Goal: Task Accomplishment & Management: Complete application form

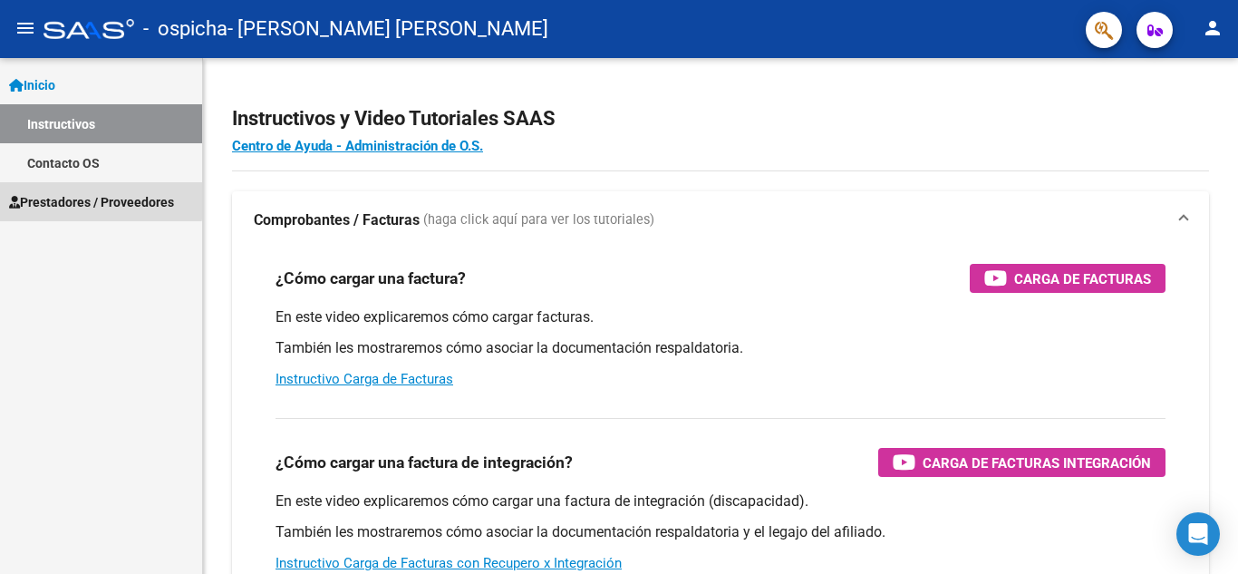
click at [51, 199] on span "Prestadores / Proveedores" at bounding box center [91, 202] width 165 height 20
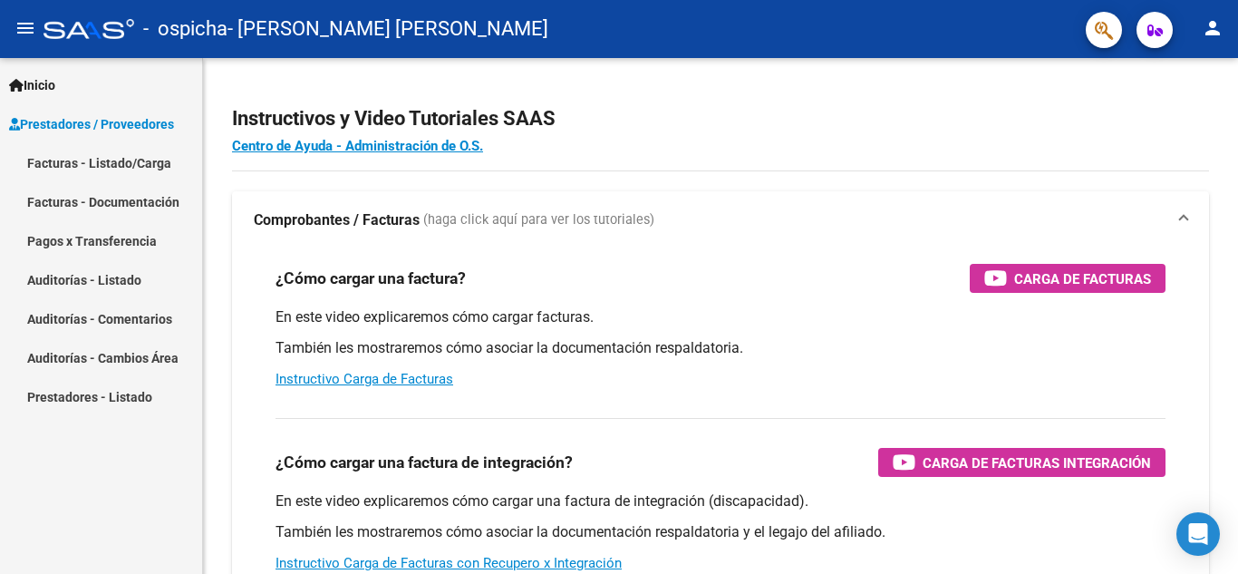
click at [68, 160] on link "Facturas - Listado/Carga" at bounding box center [101, 162] width 202 height 39
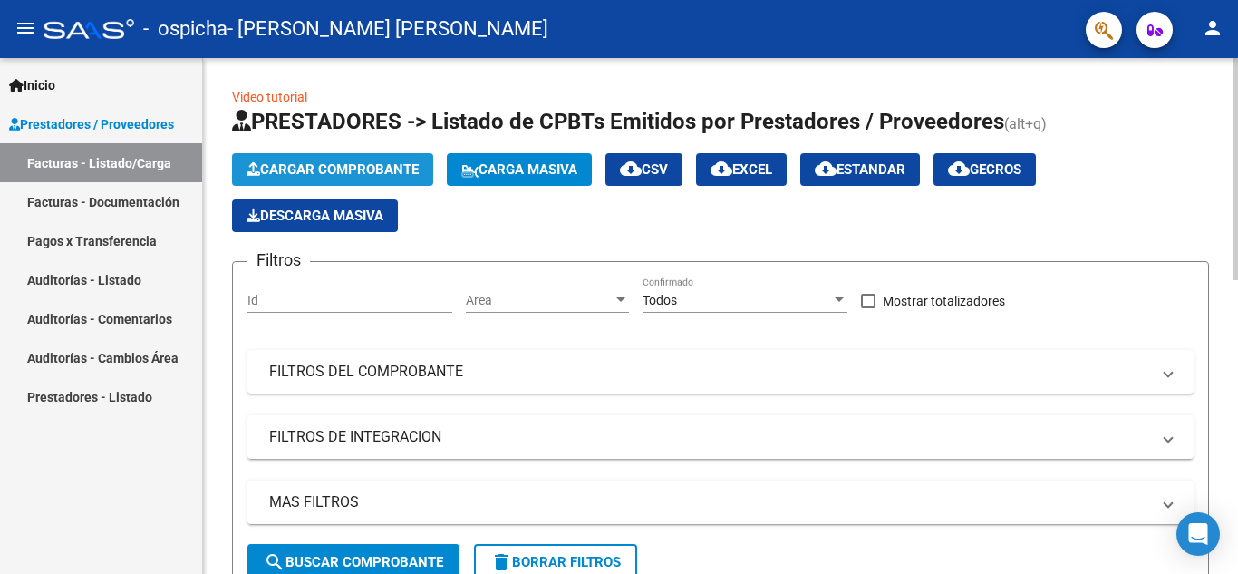
click at [349, 171] on span "Cargar Comprobante" at bounding box center [333, 169] width 172 height 16
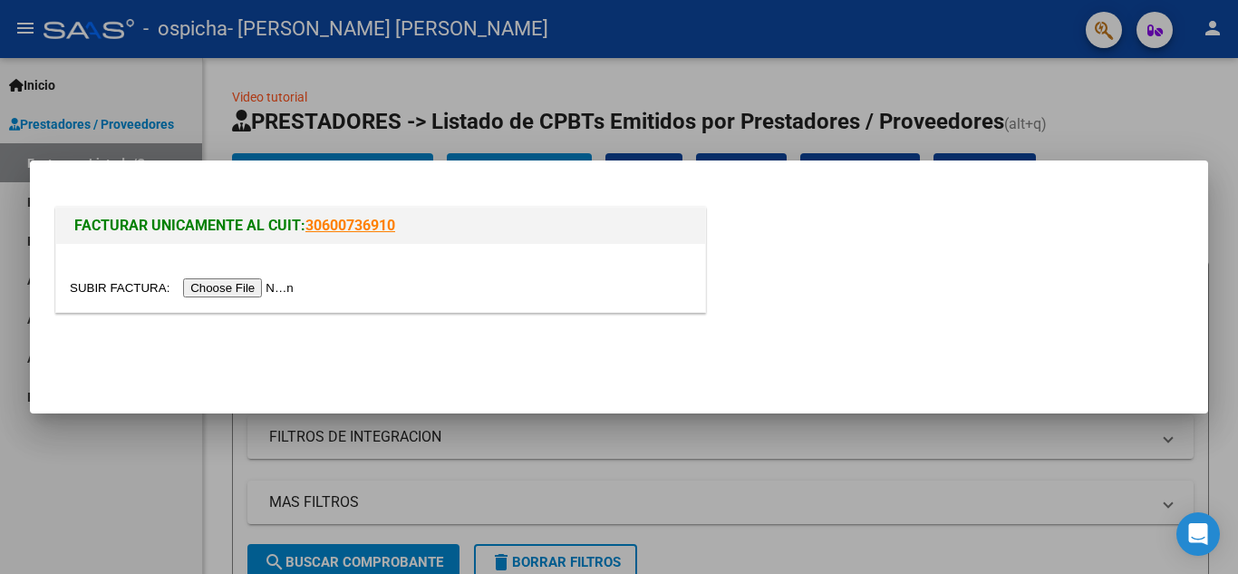
click at [230, 282] on input "file" at bounding box center [184, 287] width 229 height 19
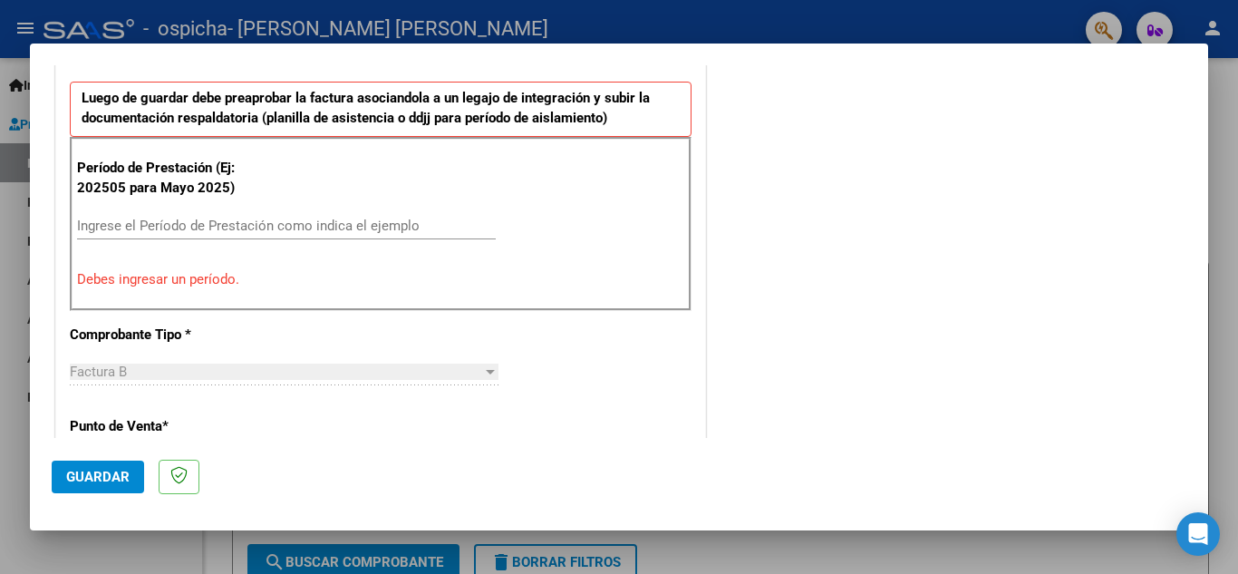
scroll to position [501, 0]
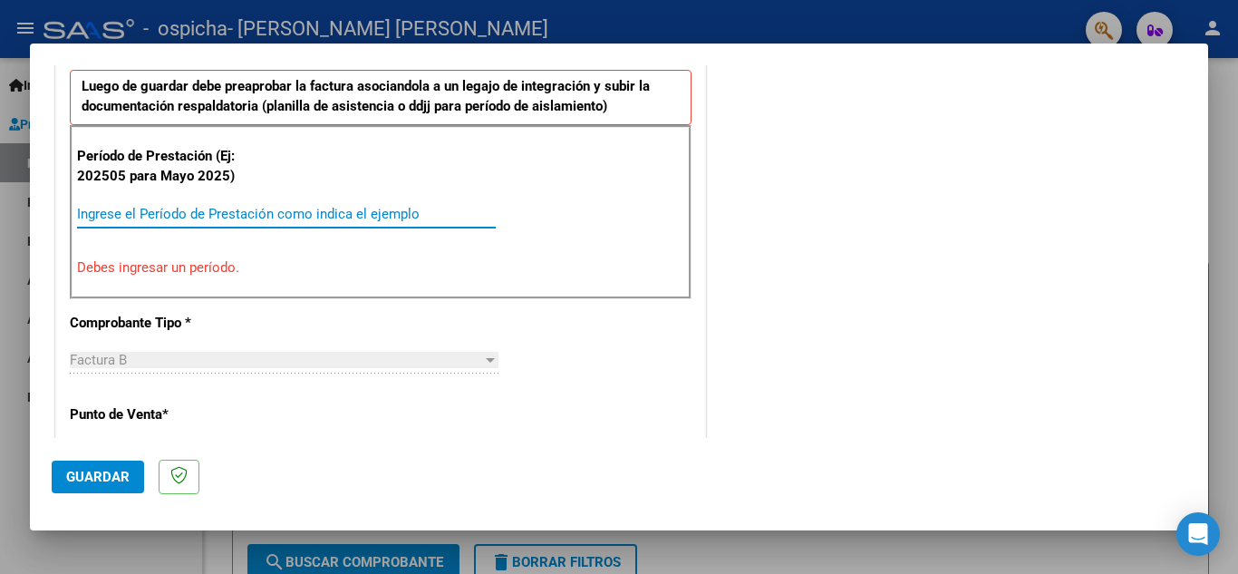
click at [106, 220] on input "Ingrese el Período de Prestación como indica el ejemplo" at bounding box center [286, 214] width 419 height 16
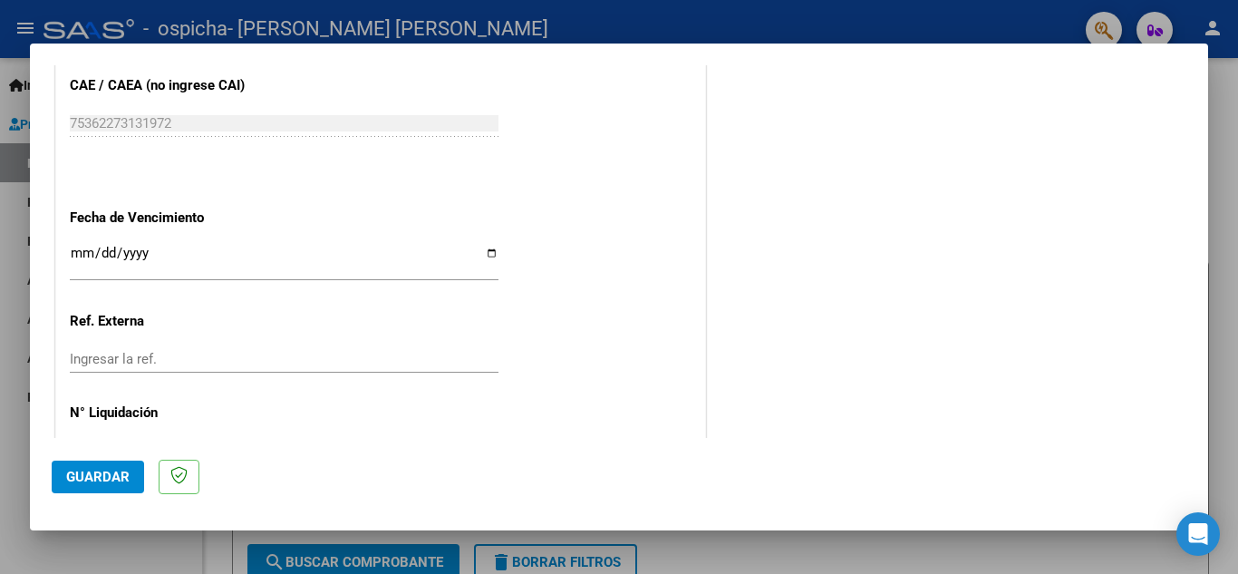
scroll to position [1223, 0]
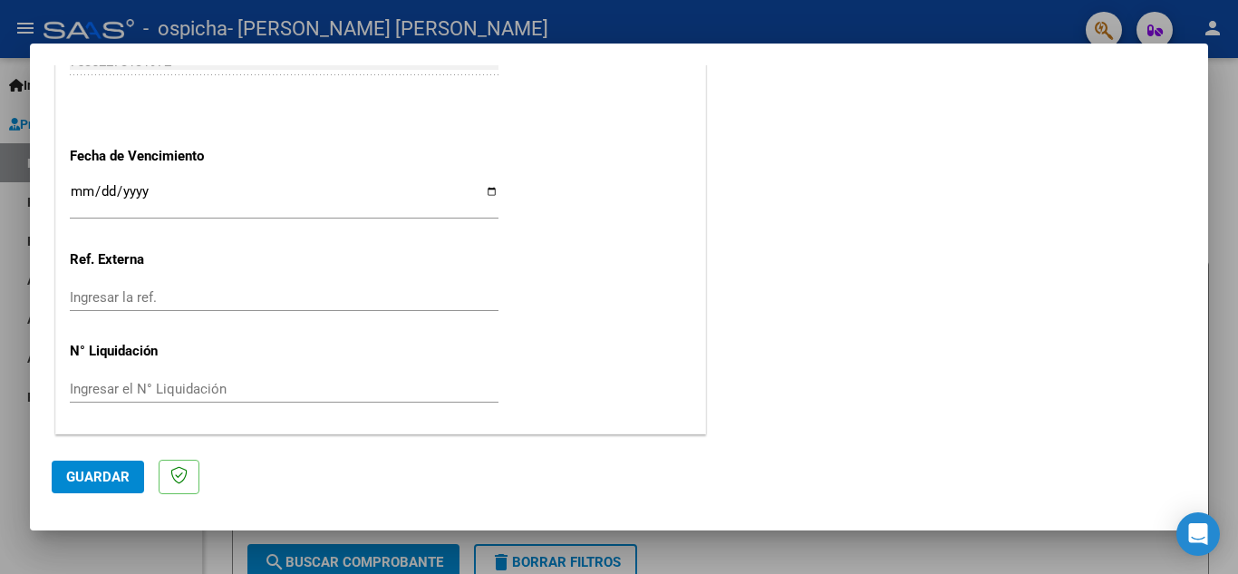
type input "202508"
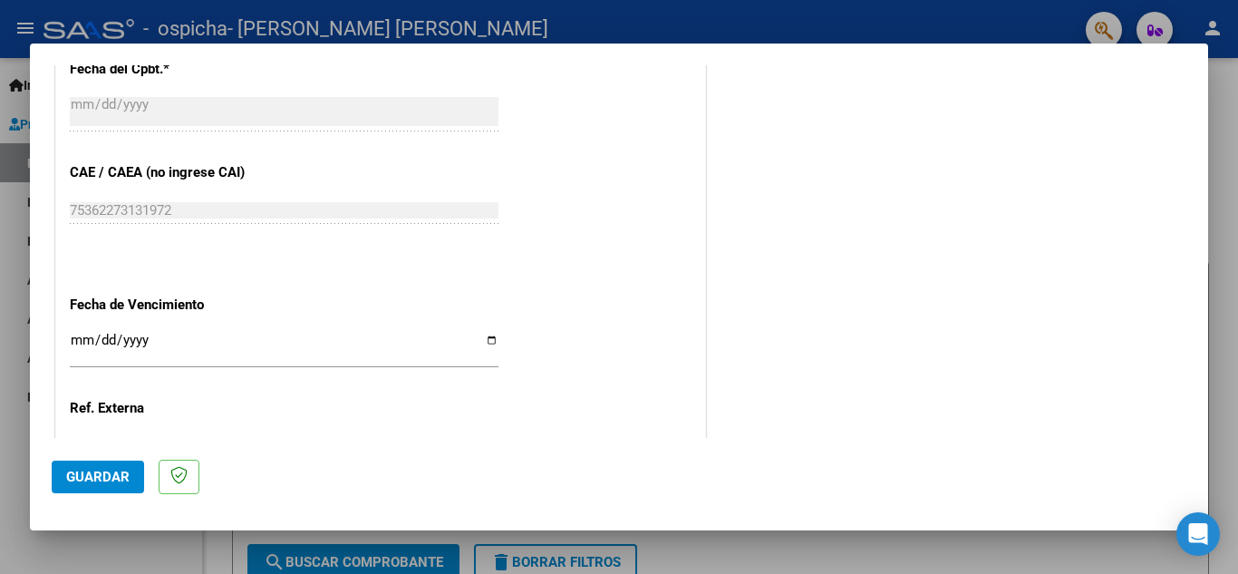
scroll to position [1042, 0]
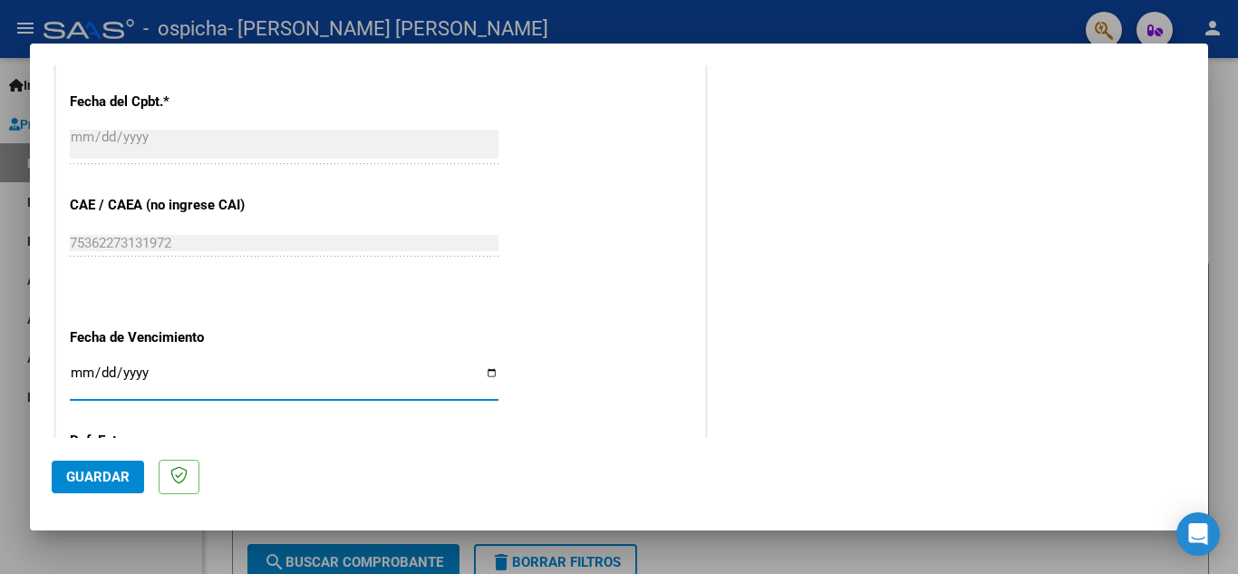
click at [489, 372] on input "Ingresar la fecha" at bounding box center [284, 379] width 429 height 29
type input "[DATE]"
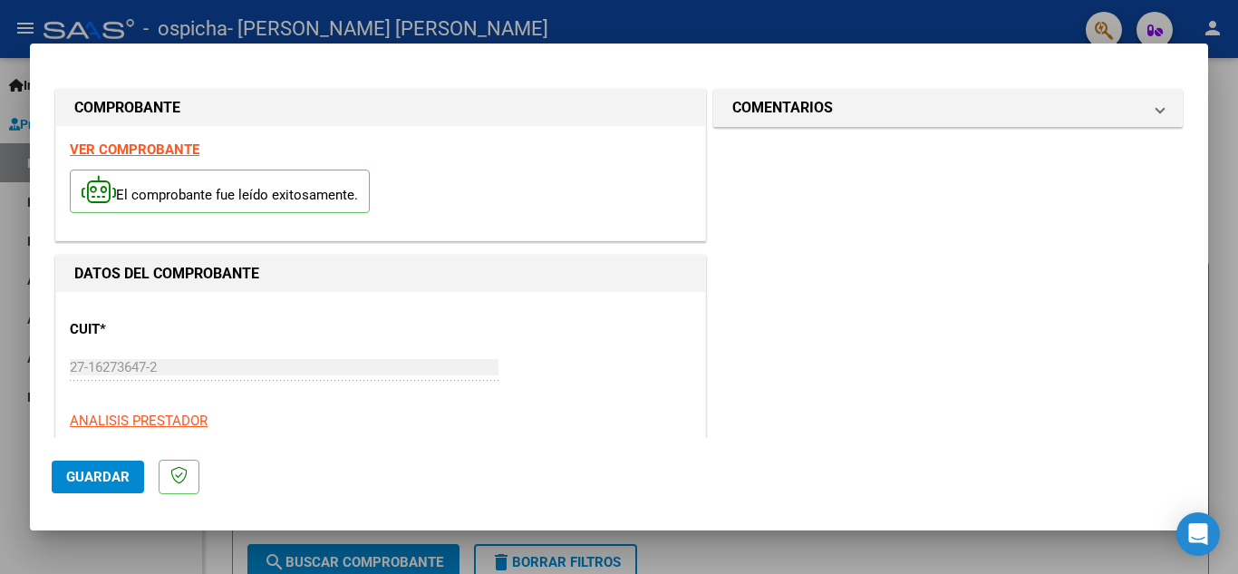
scroll to position [181, 0]
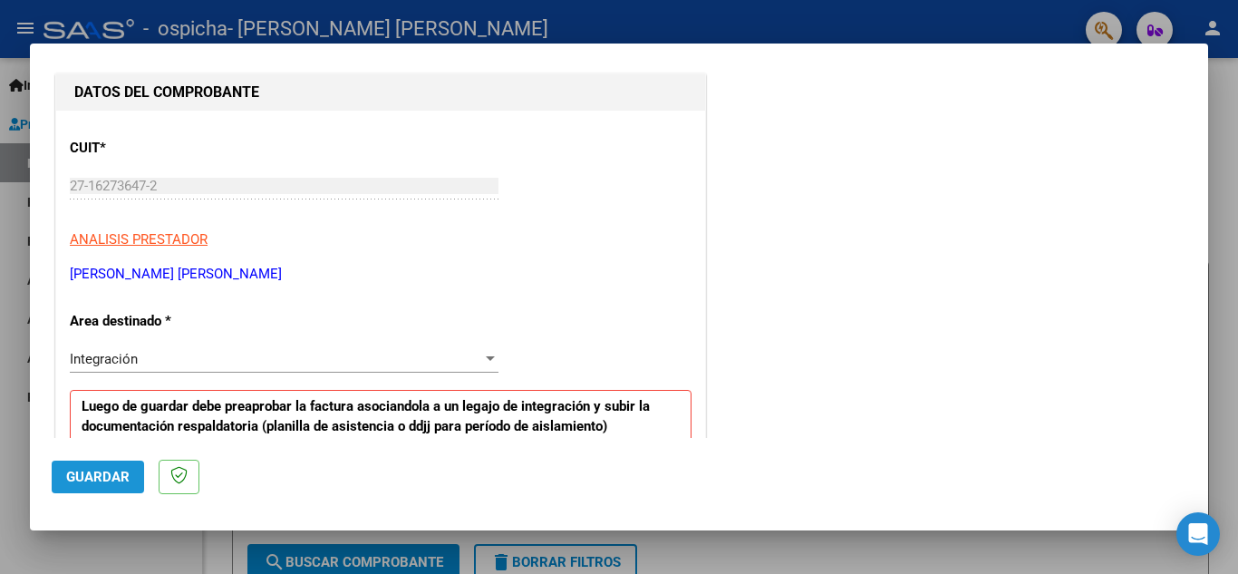
click at [104, 471] on span "Guardar" at bounding box center [97, 477] width 63 height 16
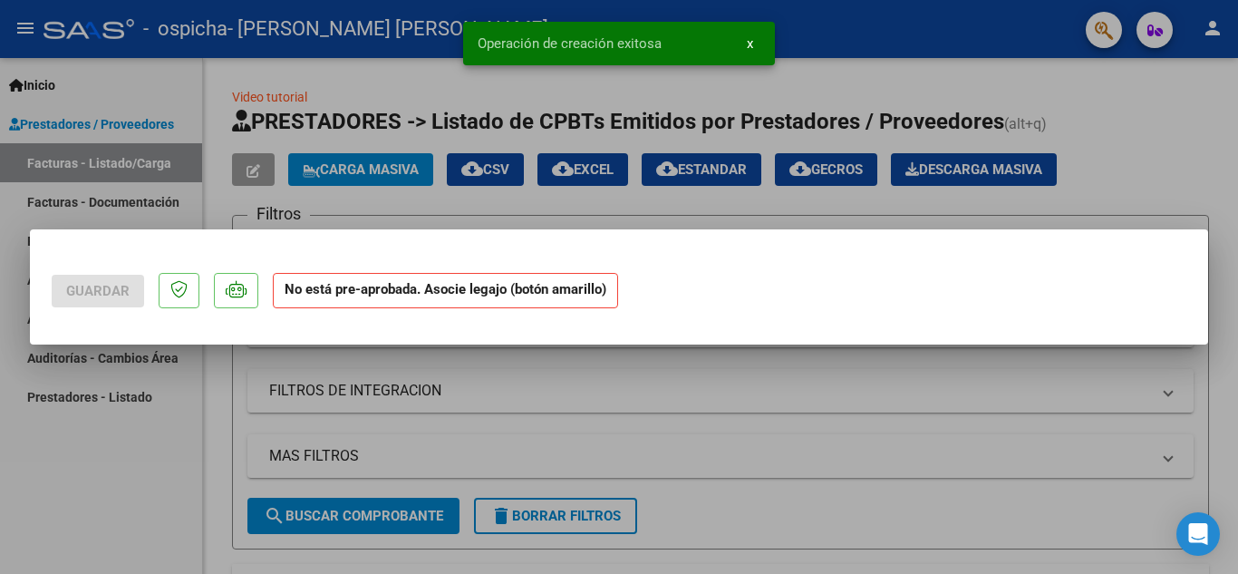
scroll to position [0, 0]
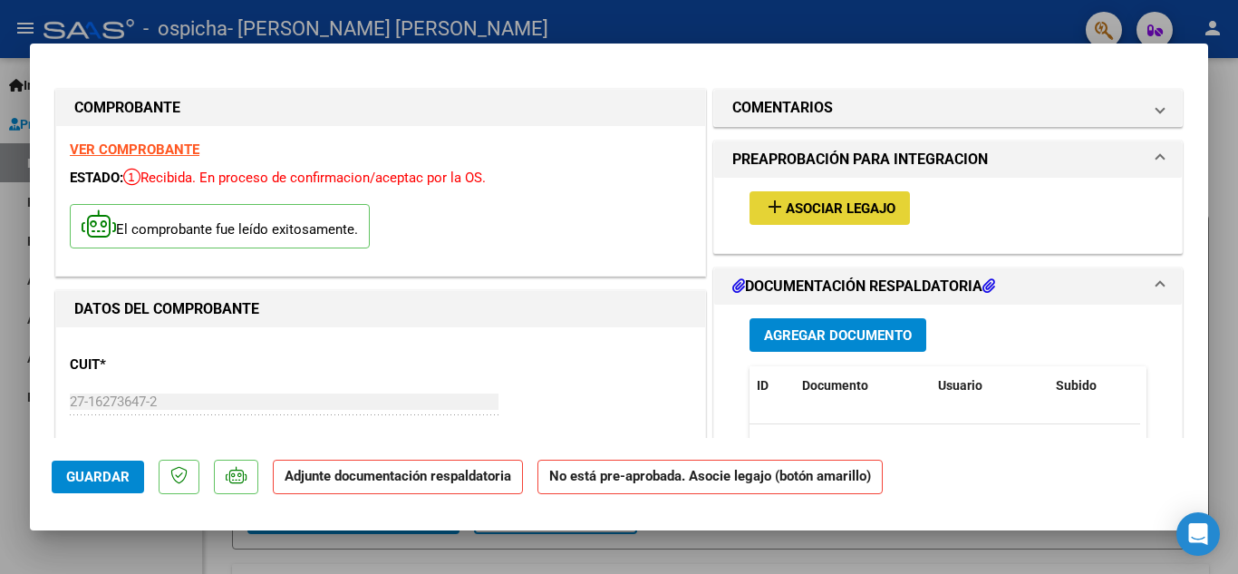
click at [851, 201] on span "Asociar Legajo" at bounding box center [841, 208] width 110 height 16
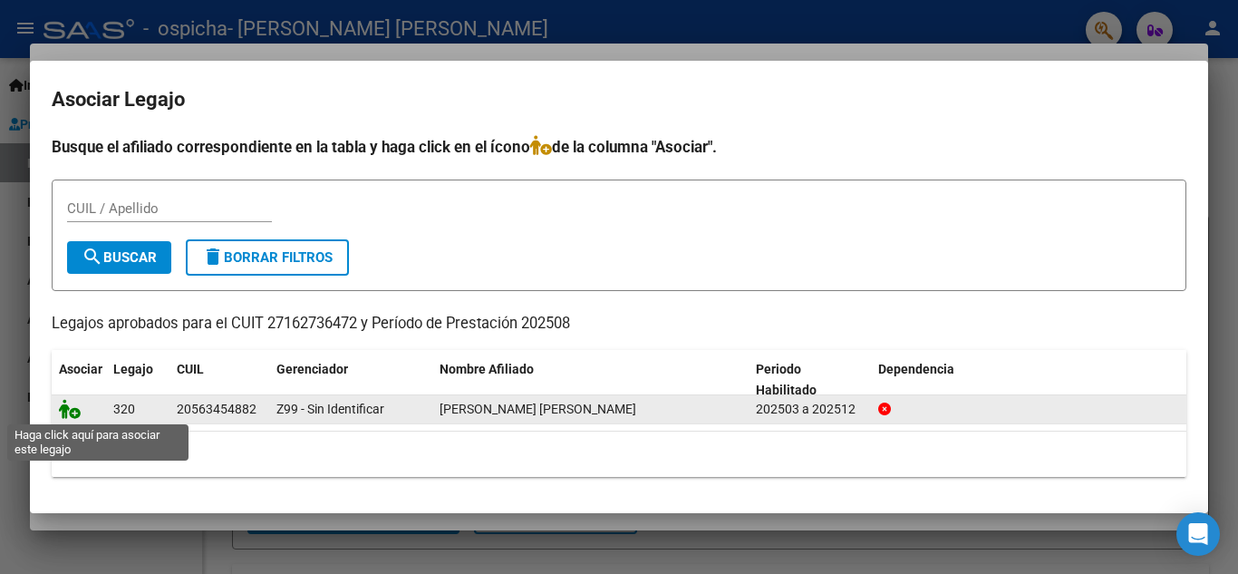
click at [73, 411] on icon at bounding box center [70, 409] width 22 height 20
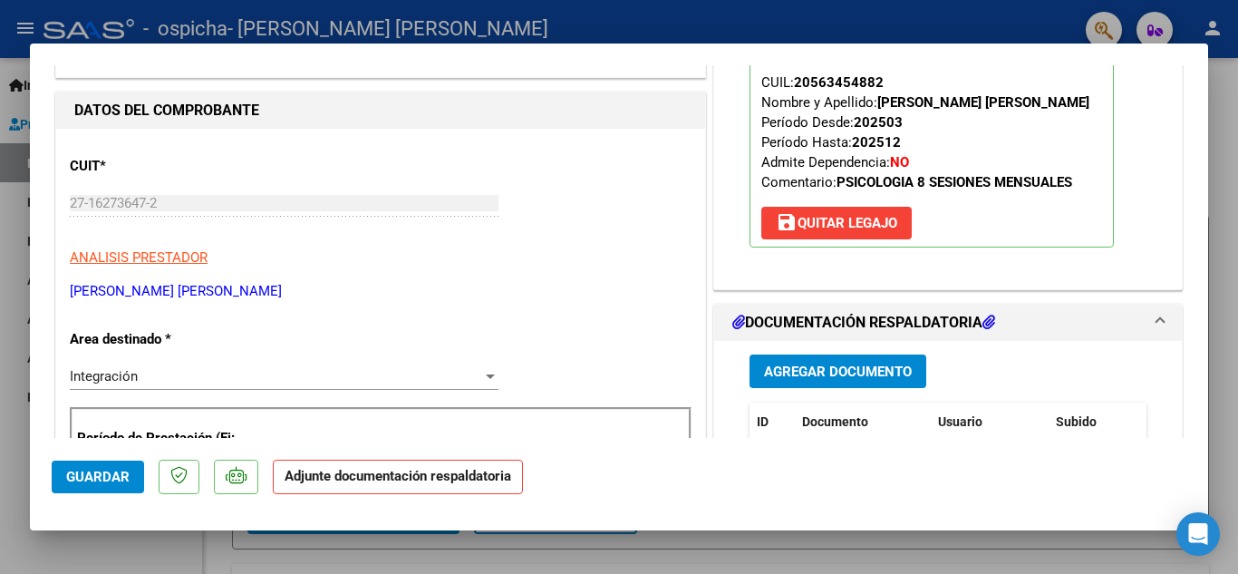
scroll to position [181, 0]
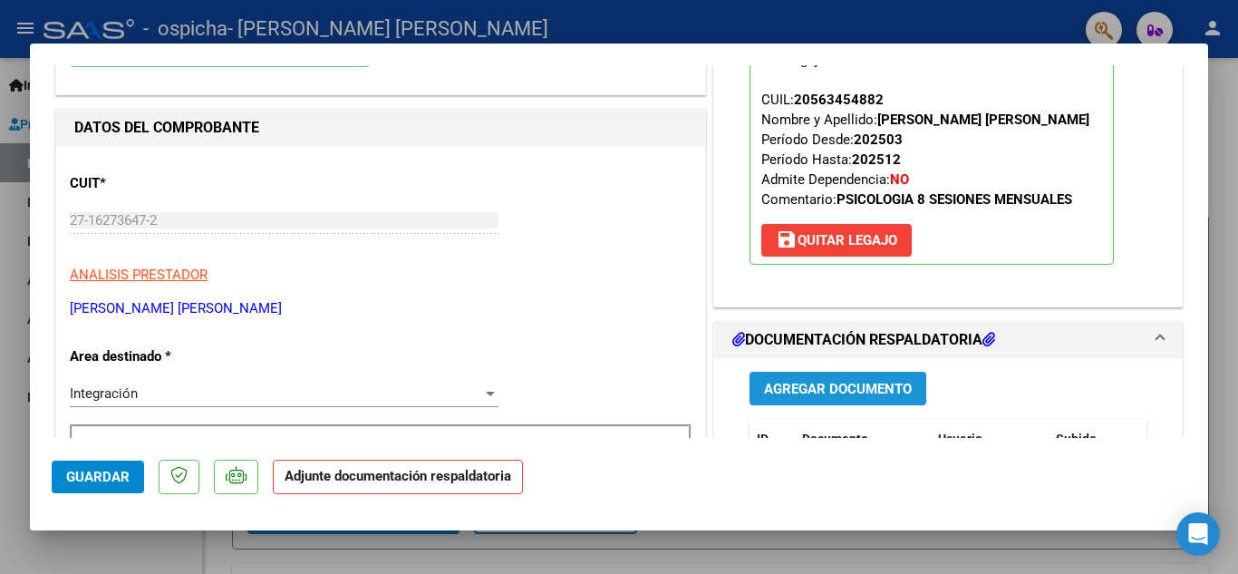
click at [830, 385] on span "Agregar Documento" at bounding box center [838, 389] width 148 height 16
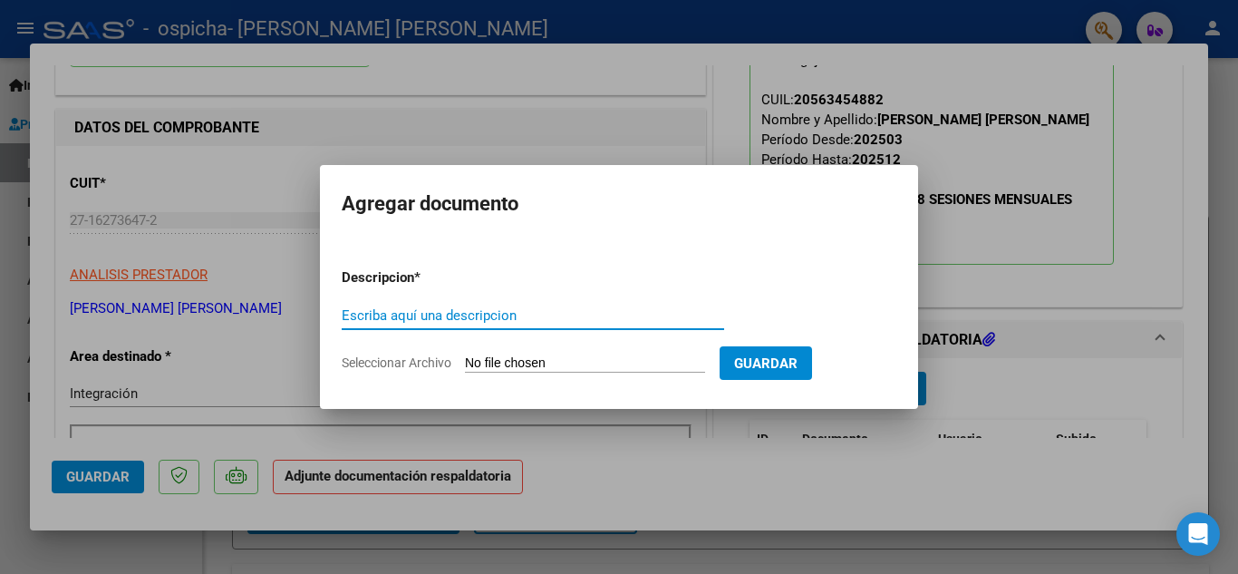
click at [390, 307] on input "Escriba aquí una descripcion" at bounding box center [533, 315] width 383 height 16
type input "factura"
click at [530, 360] on input "Seleccionar Archivo" at bounding box center [585, 363] width 240 height 17
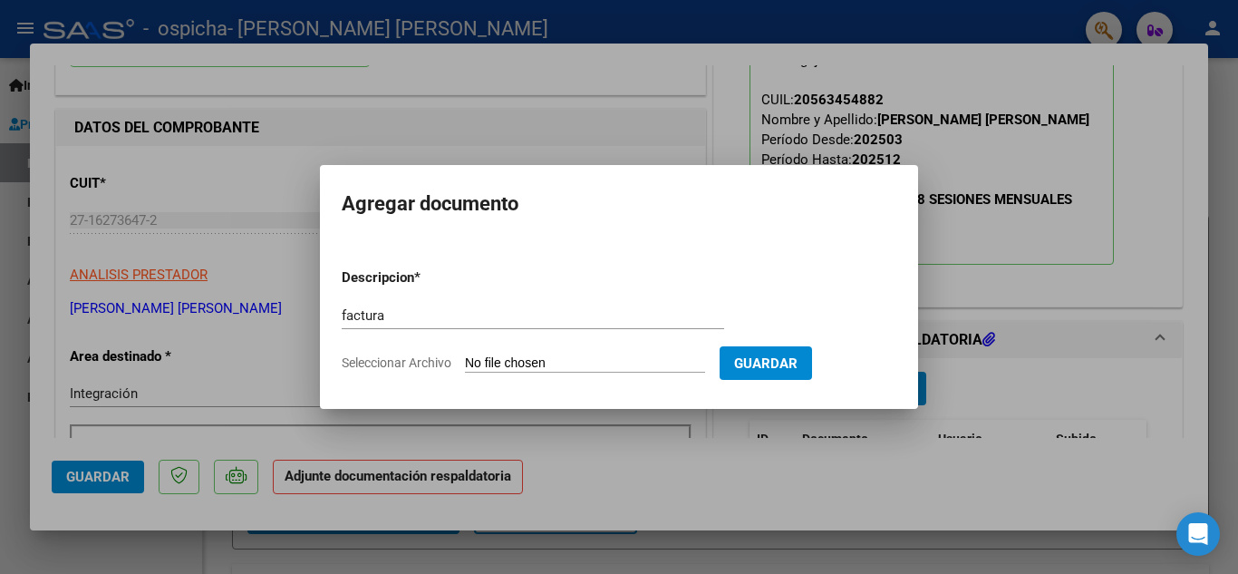
type input "C:\fakepath\F.532 Oruño.pdf"
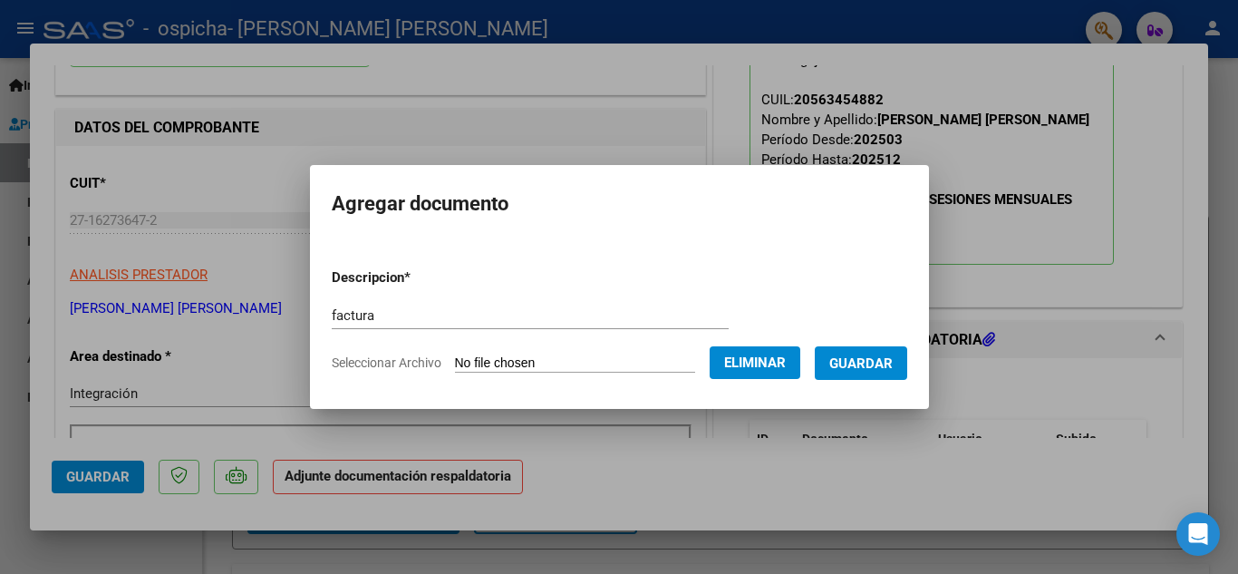
click at [887, 369] on span "Guardar" at bounding box center [861, 363] width 63 height 16
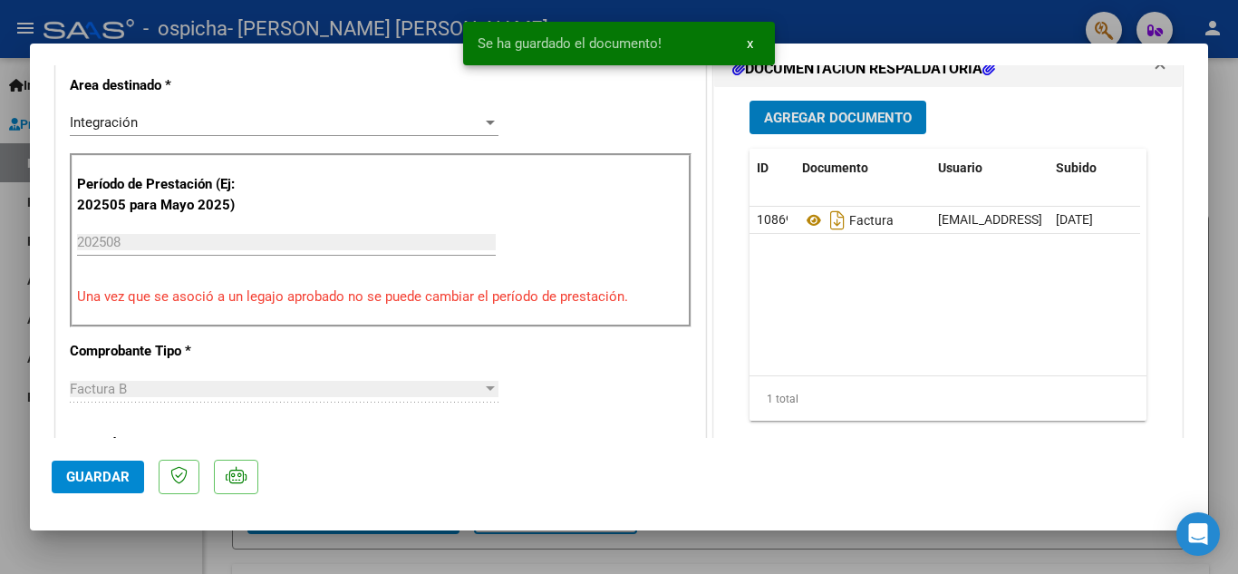
scroll to position [453, 0]
click at [837, 111] on span "Agregar Documento" at bounding box center [838, 117] width 148 height 16
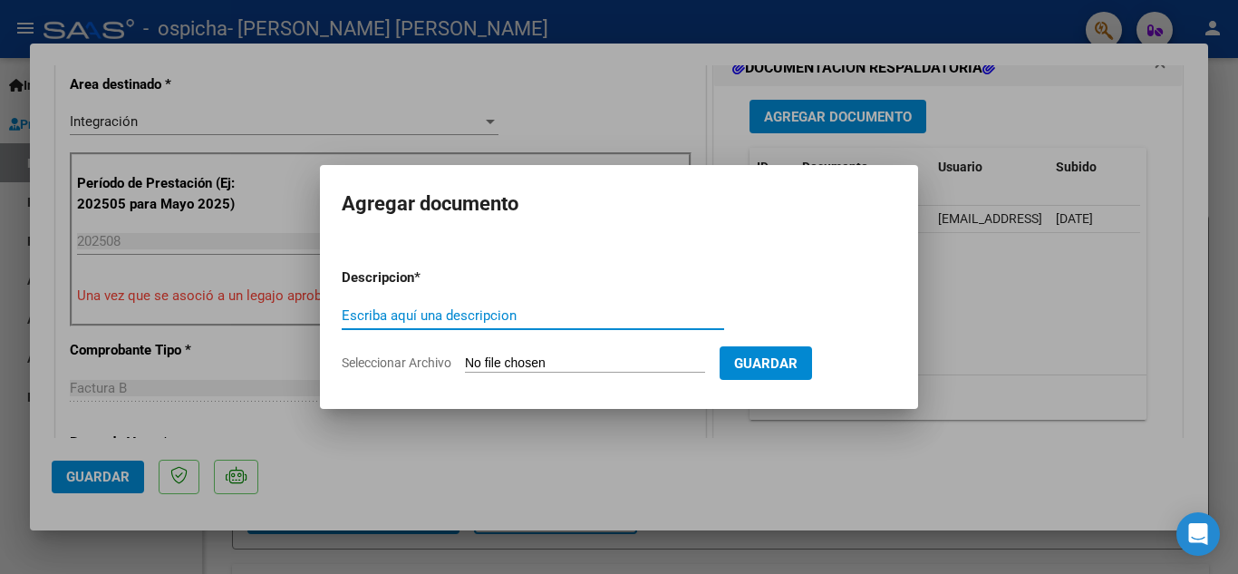
click at [456, 314] on input "Escriba aquí una descripcion" at bounding box center [533, 315] width 383 height 16
type input "asistencia"
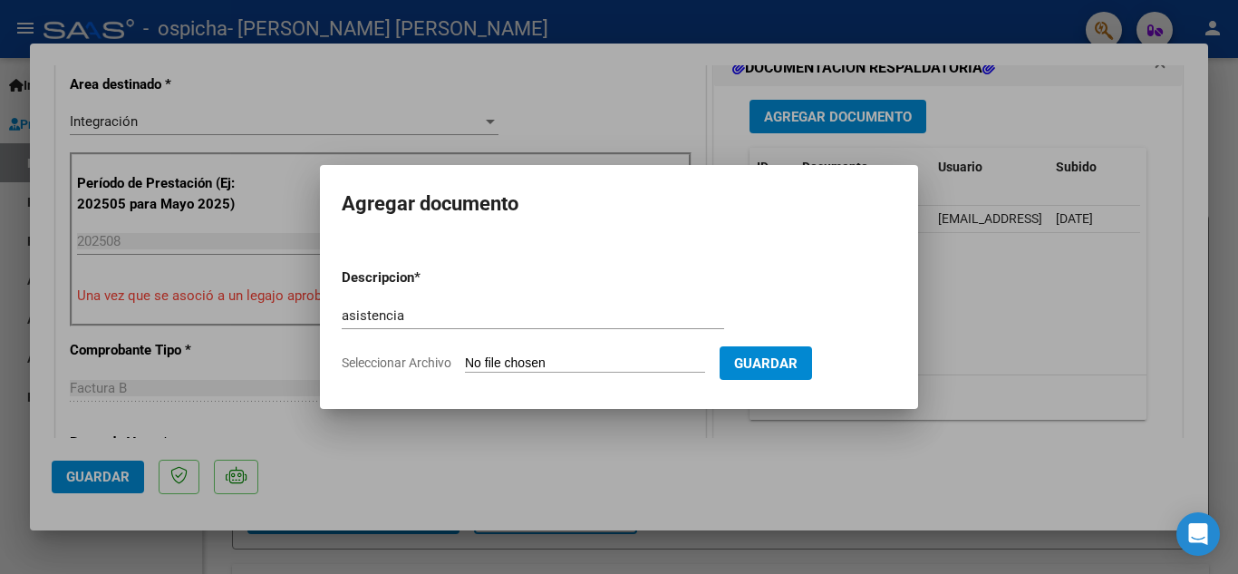
click at [426, 363] on span "Seleccionar Archivo" at bounding box center [397, 362] width 110 height 15
click at [465, 363] on input "Seleccionar Archivo" at bounding box center [585, 363] width 240 height 17
click at [441, 357] on span "Seleccionar Archivo" at bounding box center [397, 362] width 110 height 15
click at [465, 357] on input "Seleccionar Archivo" at bounding box center [585, 363] width 240 height 17
type input "C:\fakepath\[PERSON_NAME].pdf"
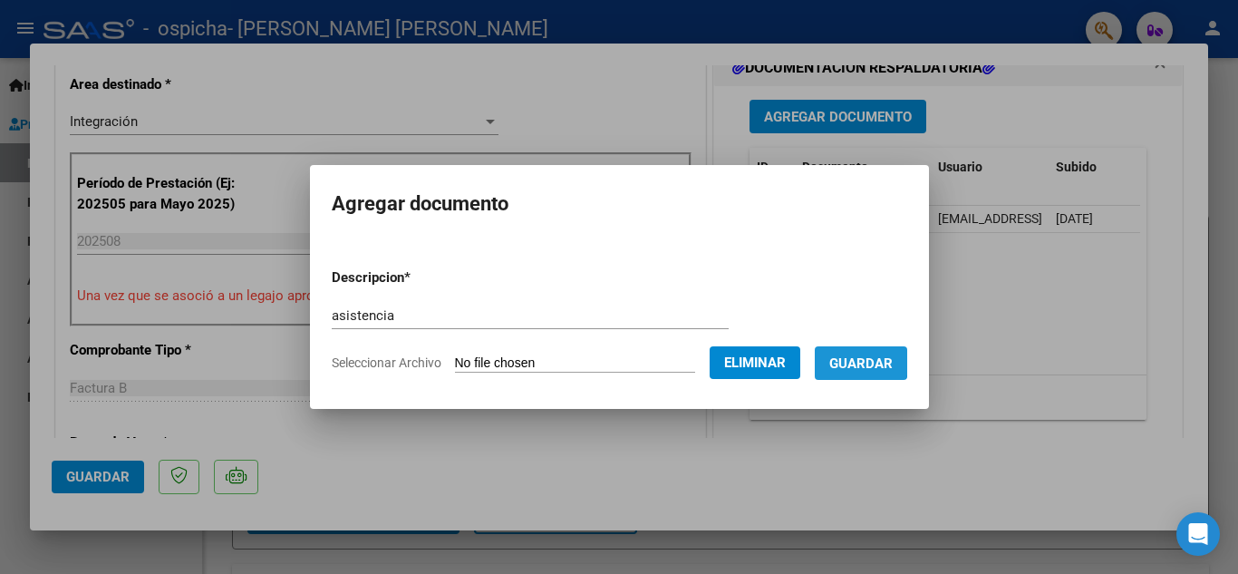
click at [869, 357] on span "Guardar" at bounding box center [861, 363] width 63 height 16
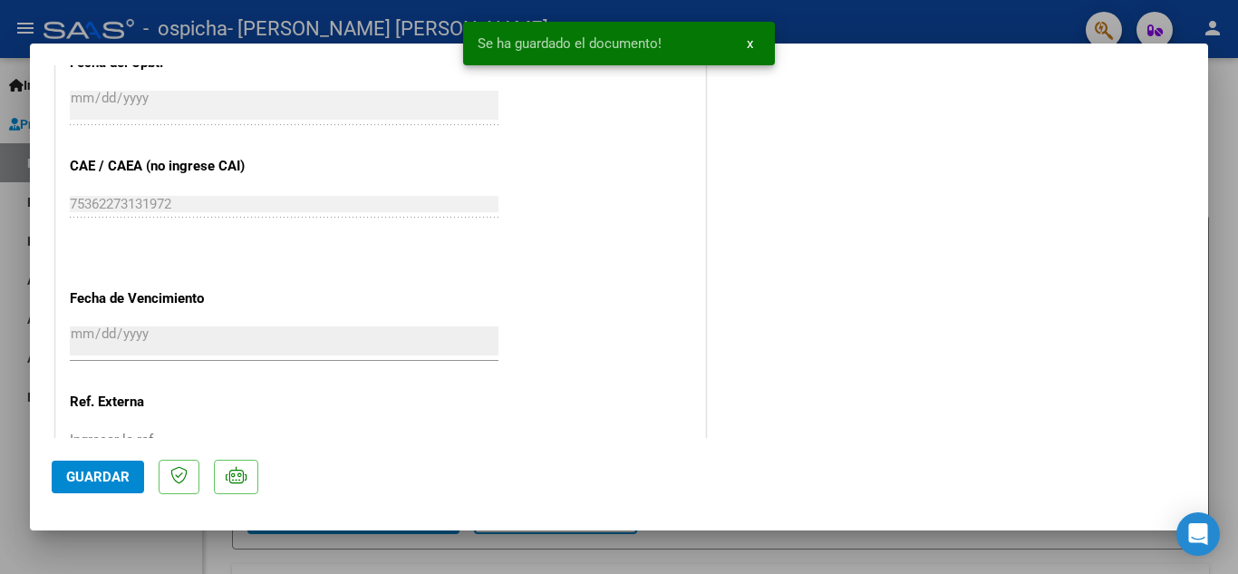
scroll to position [1250, 0]
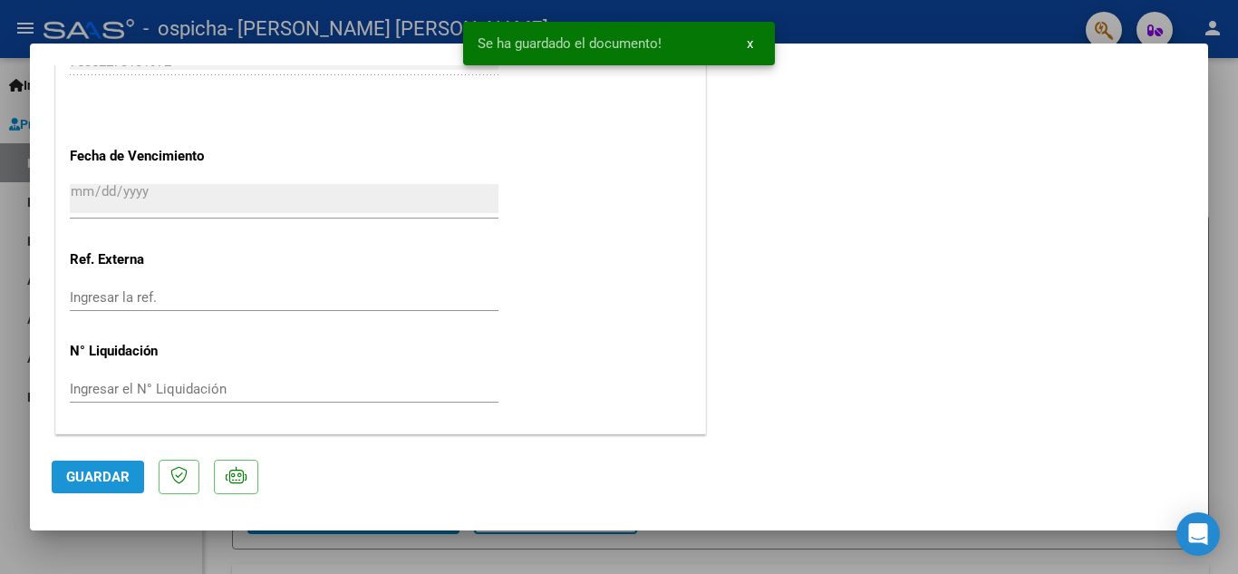
click at [76, 481] on span "Guardar" at bounding box center [97, 477] width 63 height 16
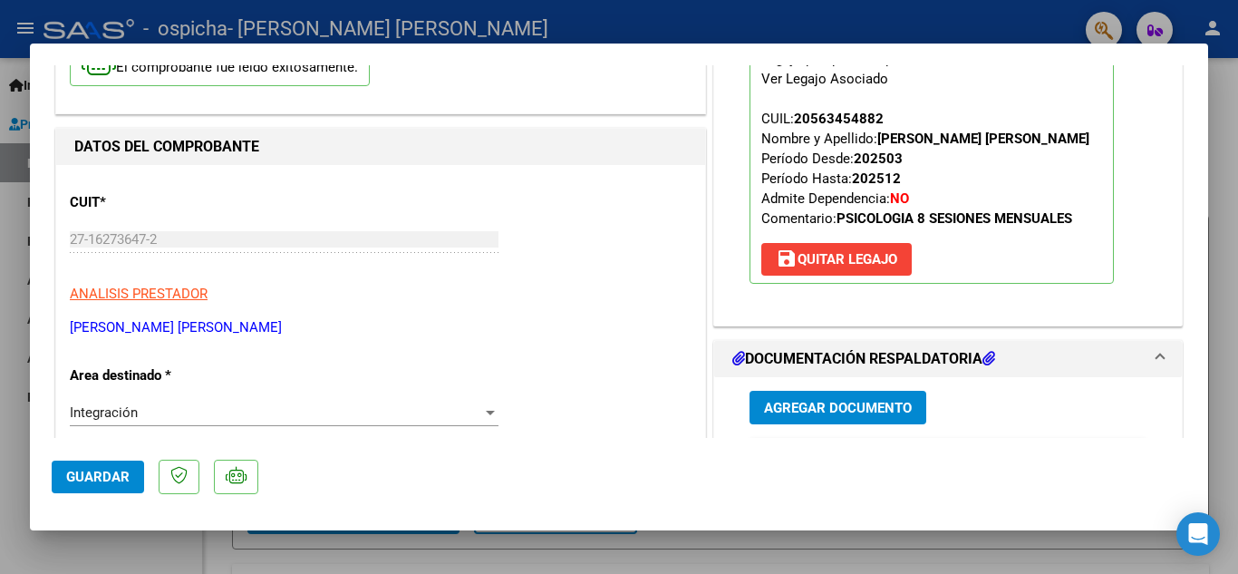
scroll to position [0, 0]
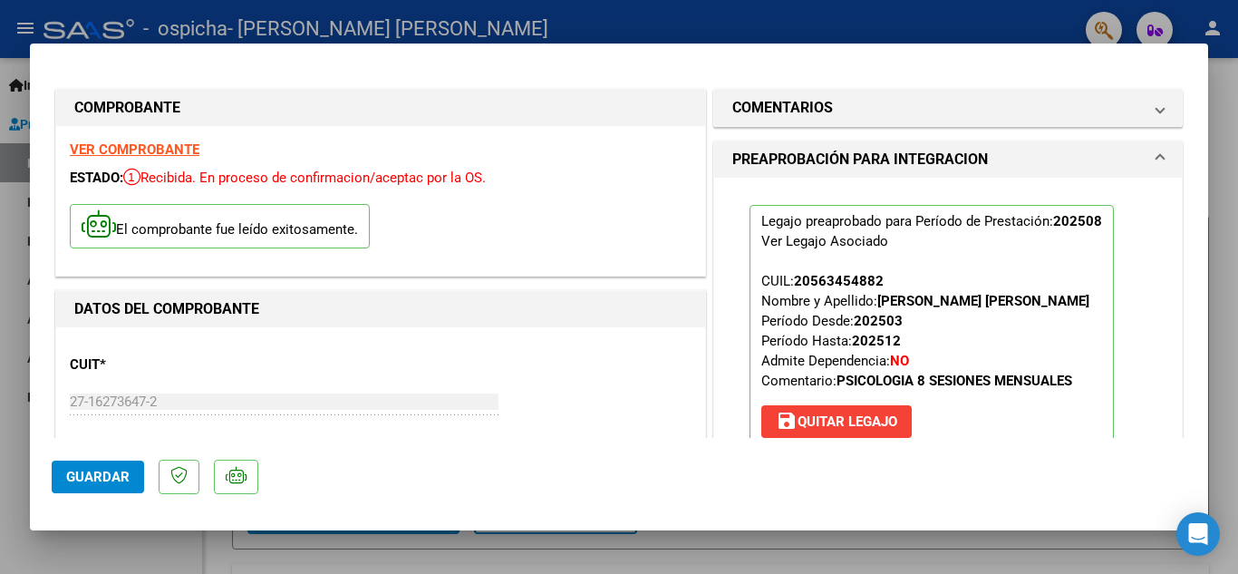
click at [1232, 290] on div at bounding box center [619, 287] width 1238 height 574
